Goal: Information Seeking & Learning: Learn about a topic

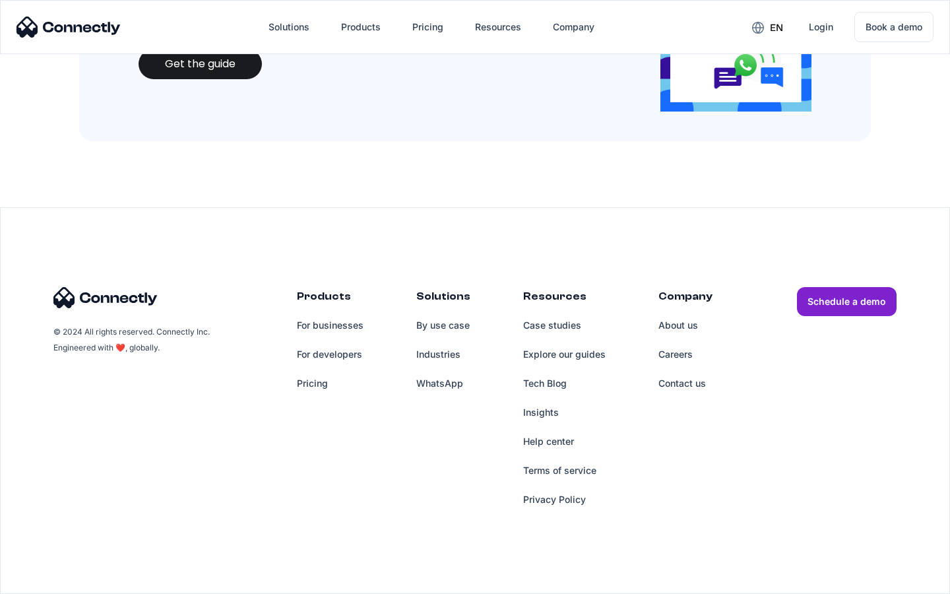
scroll to position [1434, 0]
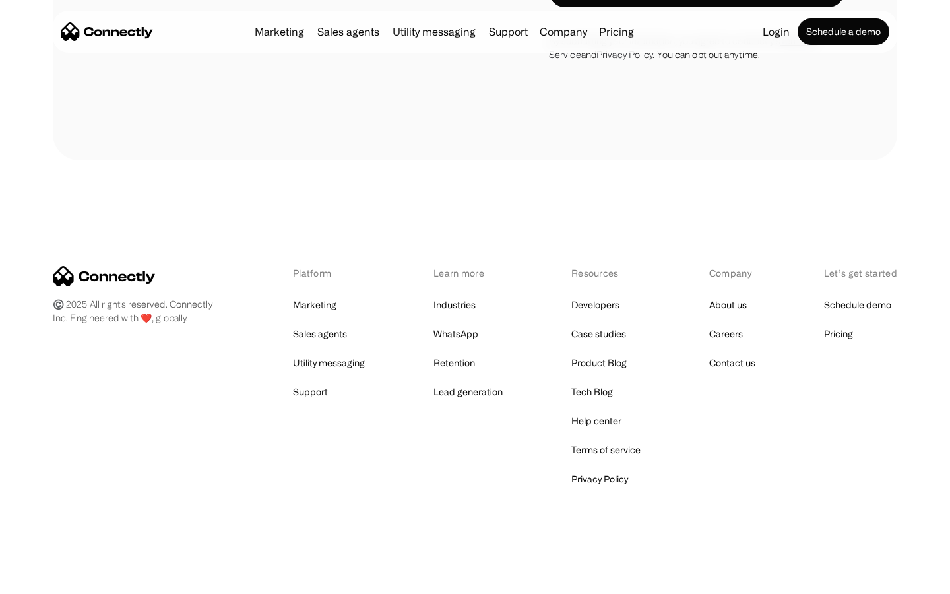
scroll to position [2231, 0]
